Goal: Book appointment/travel/reservation

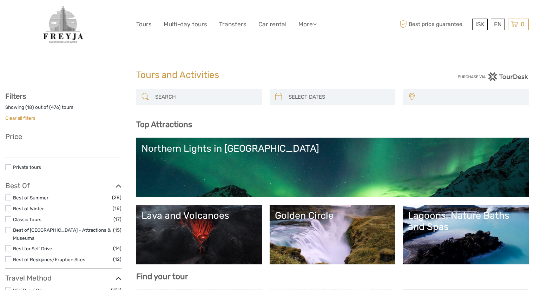
select select
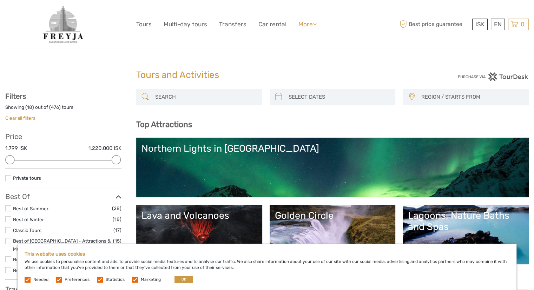
click at [310, 26] on link "More" at bounding box center [307, 24] width 18 height 10
click at [304, 37] on link "Food & drink" at bounding box center [295, 39] width 42 height 14
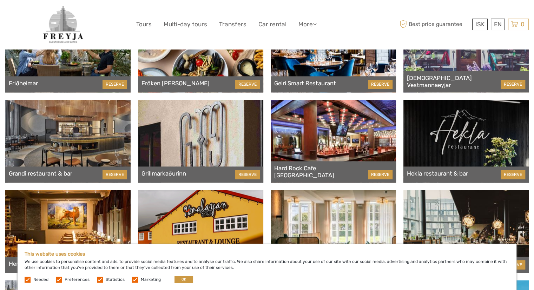
scroll to position [871, 0]
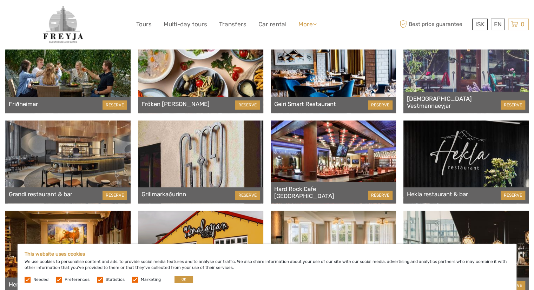
click at [299, 24] on link "More" at bounding box center [307, 24] width 18 height 10
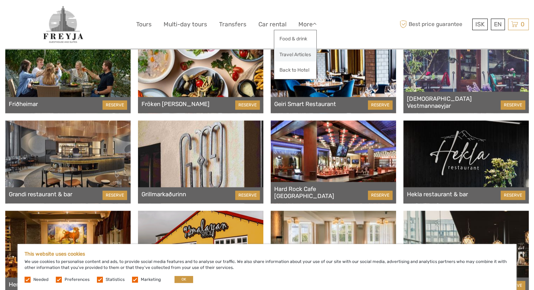
click at [296, 55] on link "Travel Articles" at bounding box center [295, 55] width 42 height 14
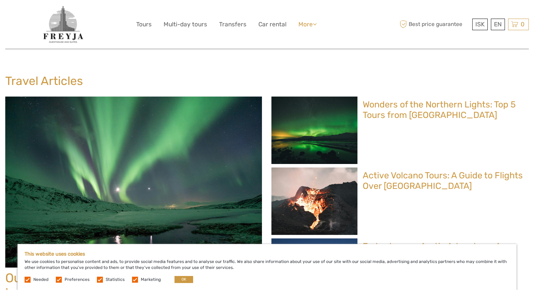
click at [308, 26] on link "More" at bounding box center [307, 24] width 18 height 10
click at [299, 41] on link "Food & drink" at bounding box center [295, 39] width 42 height 14
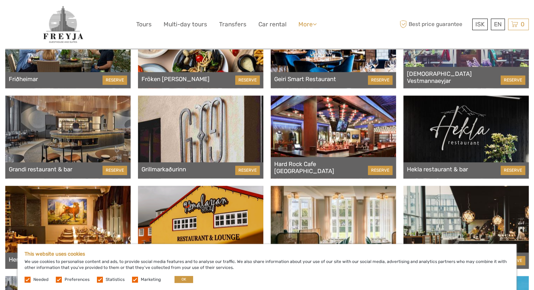
click at [312, 25] on link "More" at bounding box center [307, 24] width 18 height 10
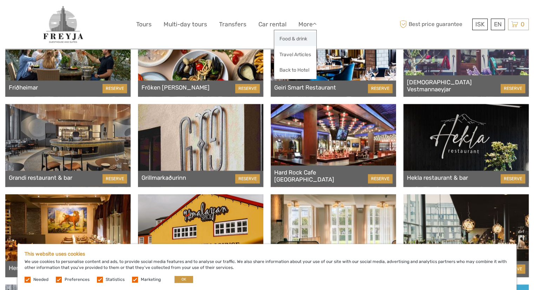
scroll to position [887, 0]
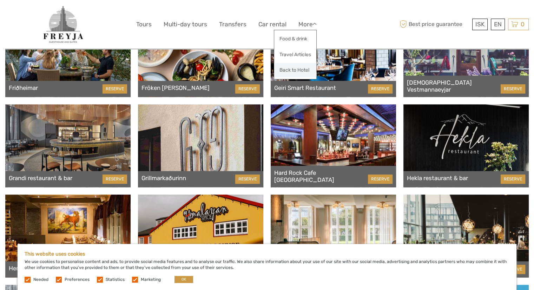
click at [297, 71] on link "Back to Hotel" at bounding box center [295, 70] width 42 height 14
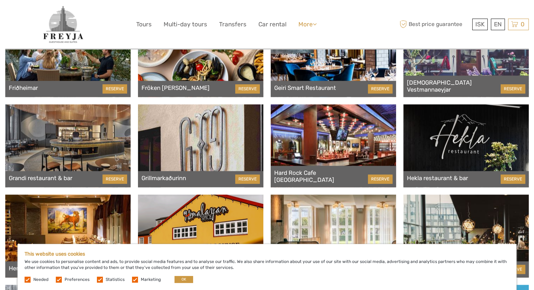
click at [310, 26] on link "More" at bounding box center [307, 24] width 18 height 10
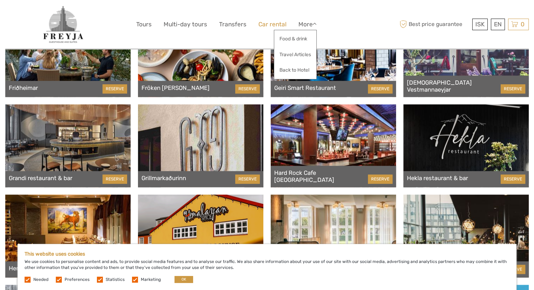
click at [271, 25] on link "Car rental" at bounding box center [272, 24] width 28 height 10
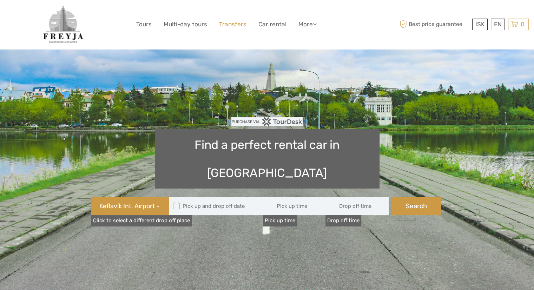
type input "08:00"
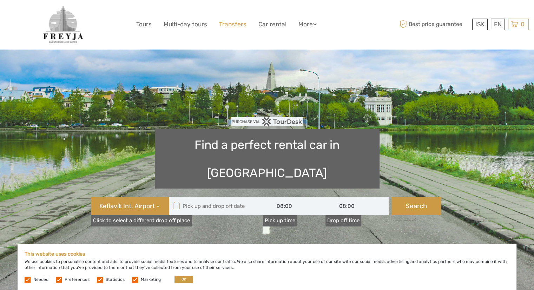
click at [222, 25] on link "Transfers" at bounding box center [232, 24] width 27 height 10
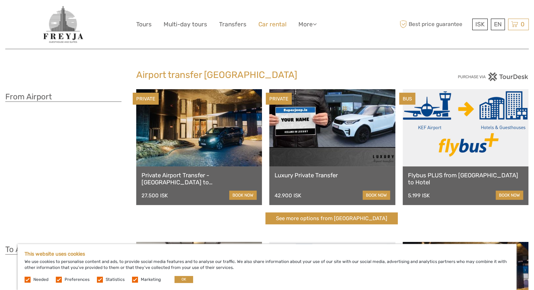
click at [270, 26] on link "Car rental" at bounding box center [272, 24] width 28 height 10
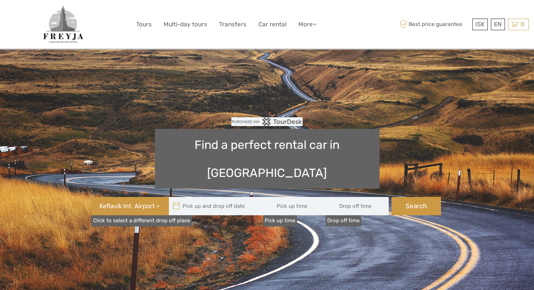
type input "08:00"
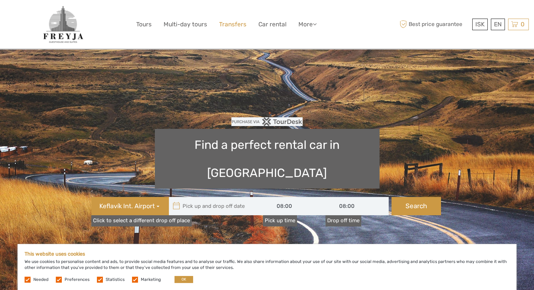
click at [229, 23] on link "Transfers" at bounding box center [232, 24] width 27 height 10
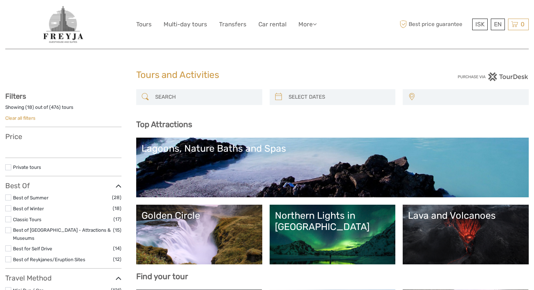
select select
